Goal: Transaction & Acquisition: Purchase product/service

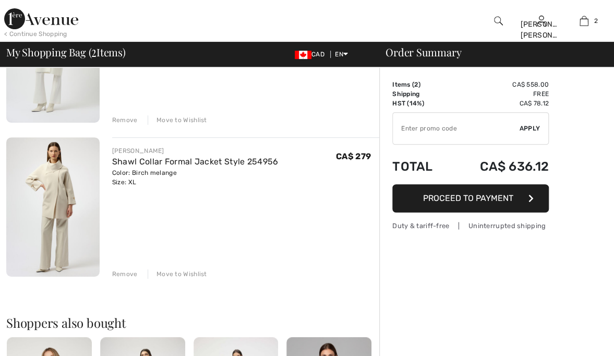
click at [55, 199] on img at bounding box center [52, 207] width 93 height 140
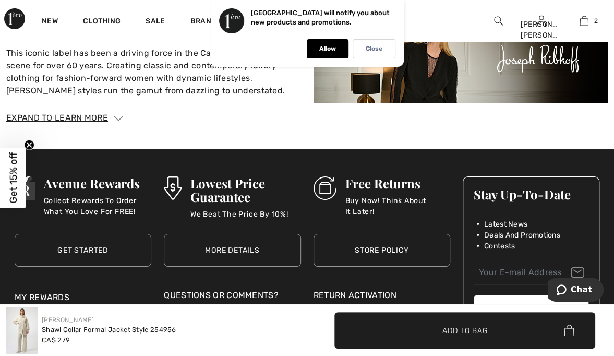
scroll to position [1730, 0]
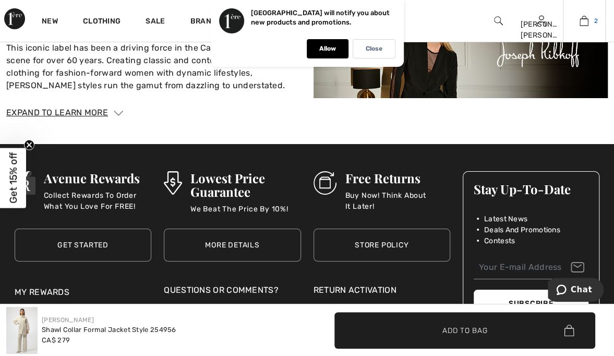
click at [587, 17] on img at bounding box center [583, 21] width 9 height 13
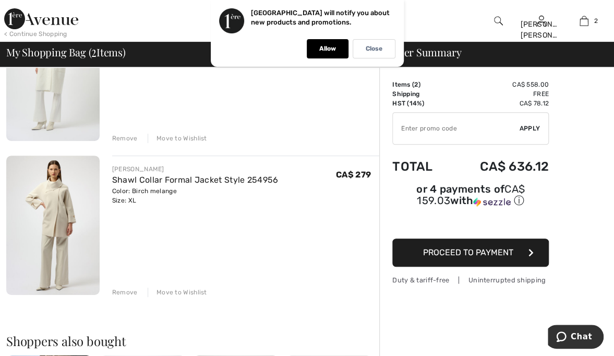
scroll to position [156, 0]
